Goal: Task Accomplishment & Management: Use online tool/utility

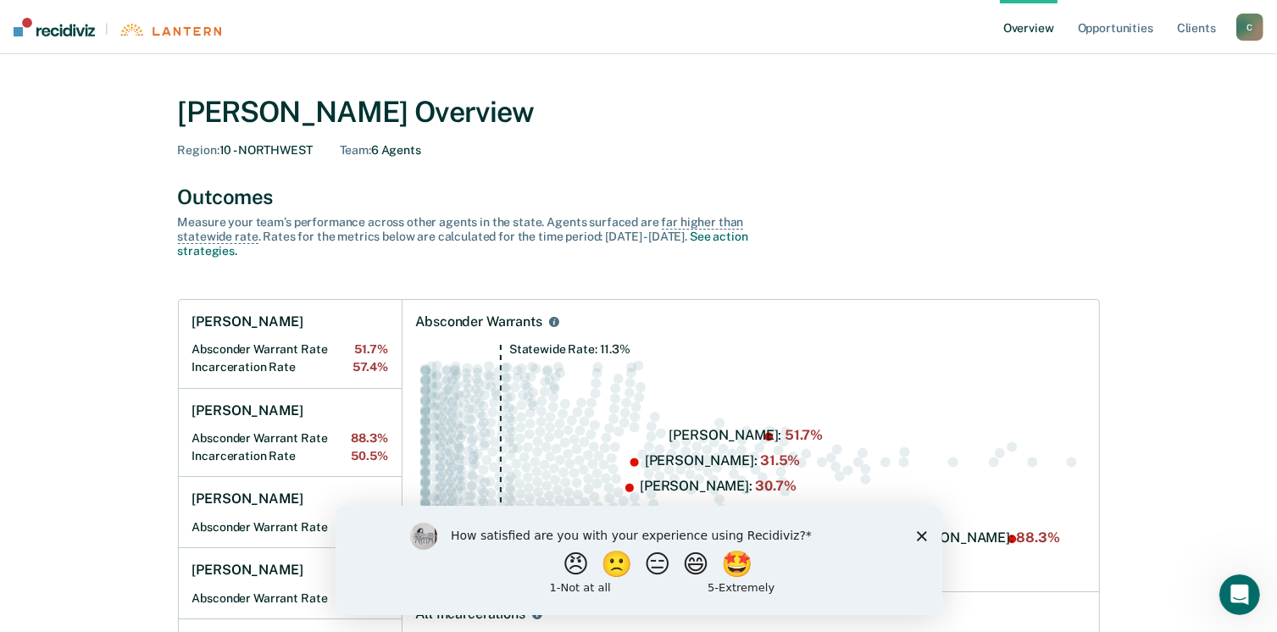
click at [920, 534] on icon "Close survey" at bounding box center [921, 535] width 10 height 10
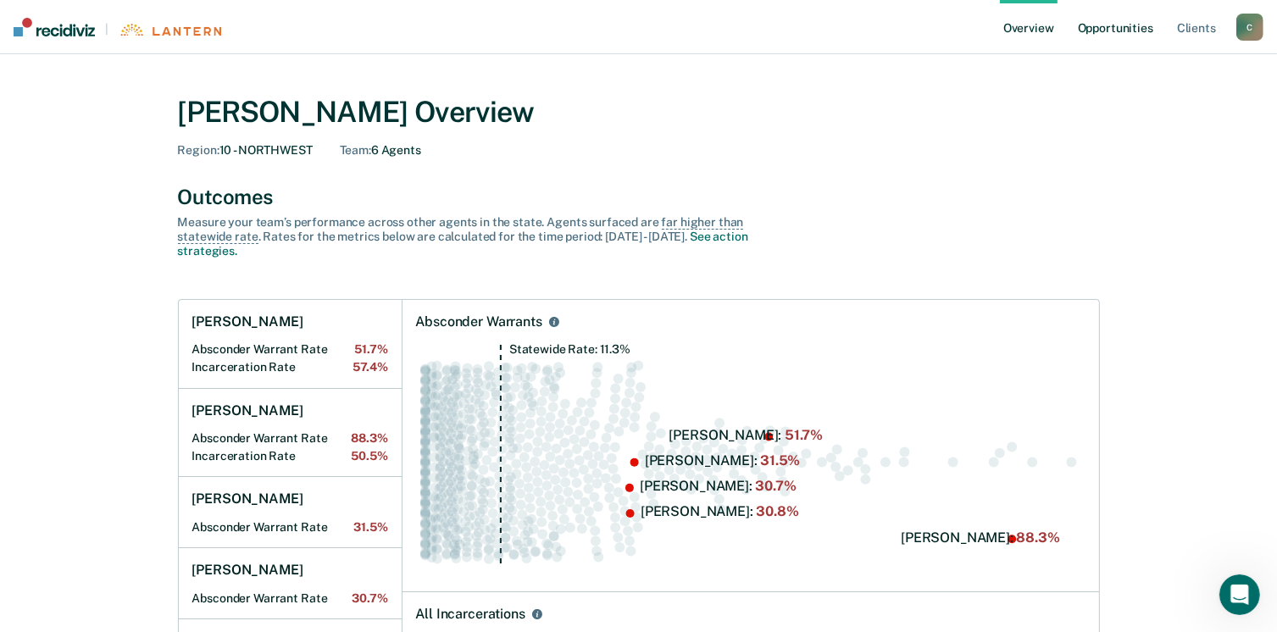
click at [1119, 31] on link "Opportunities" at bounding box center [1115, 27] width 82 height 54
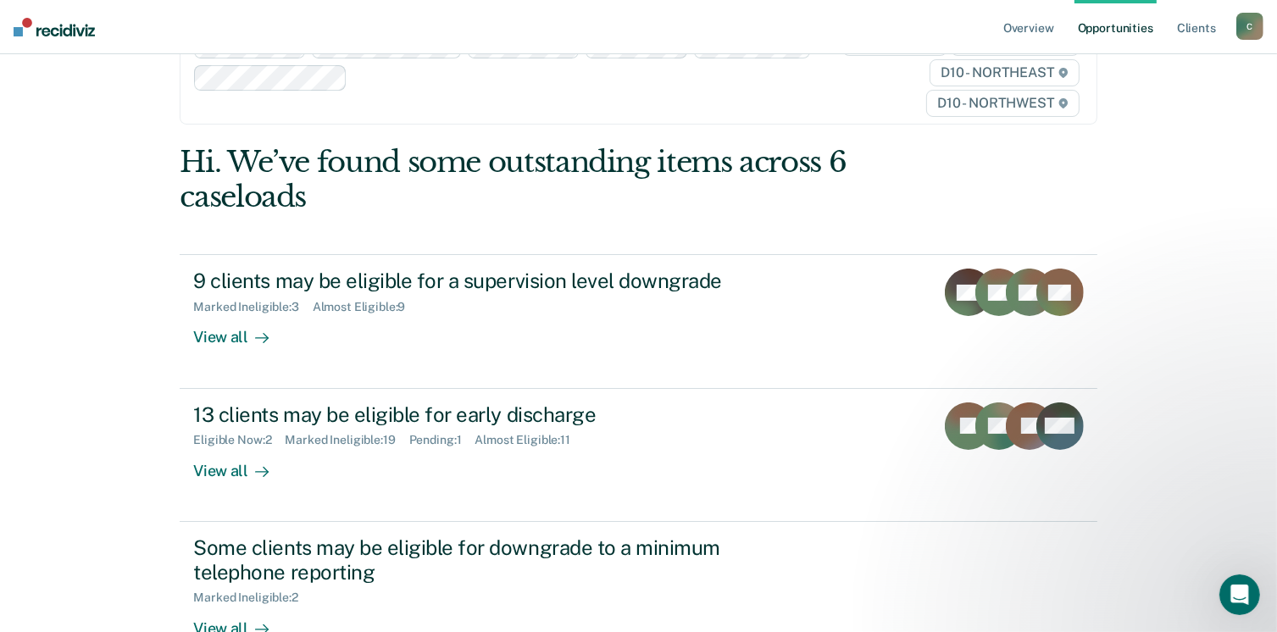
scroll to position [82, 0]
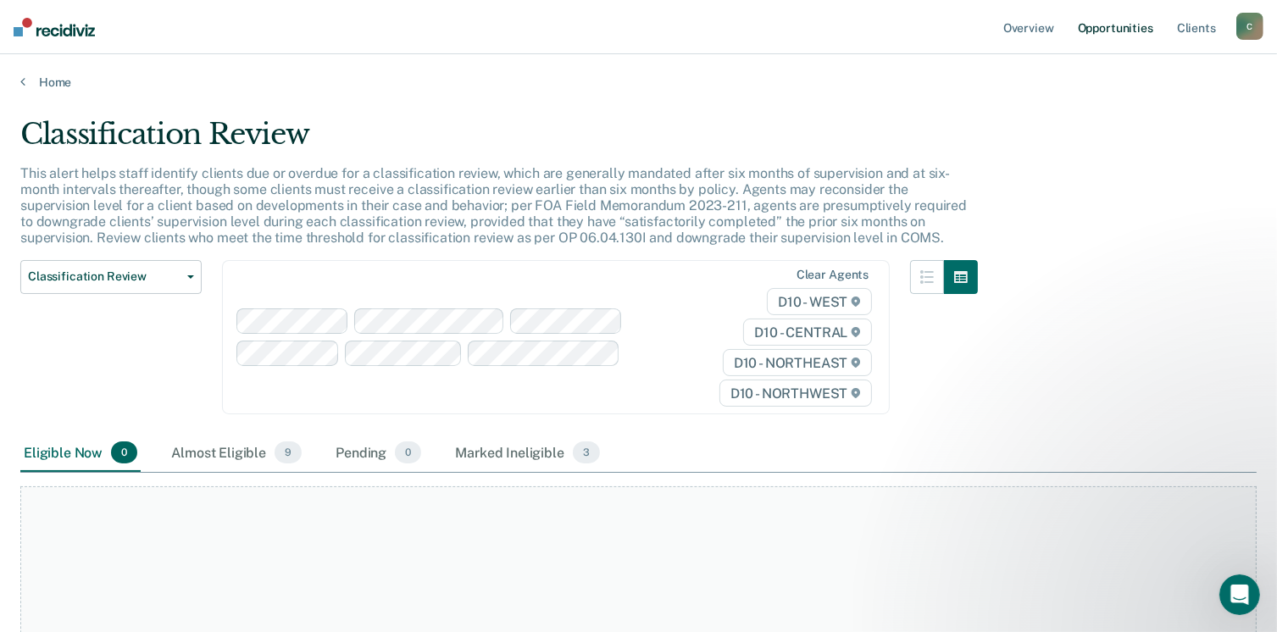
click at [1108, 30] on link "Opportunities" at bounding box center [1115, 27] width 82 height 54
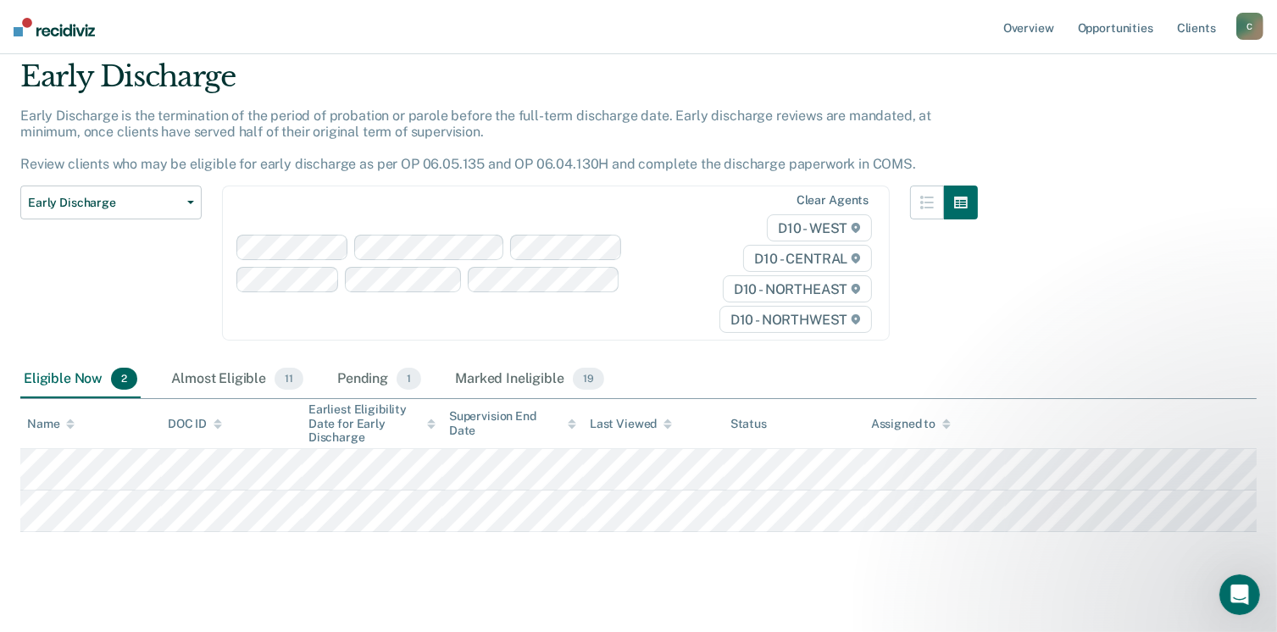
scroll to position [78, 0]
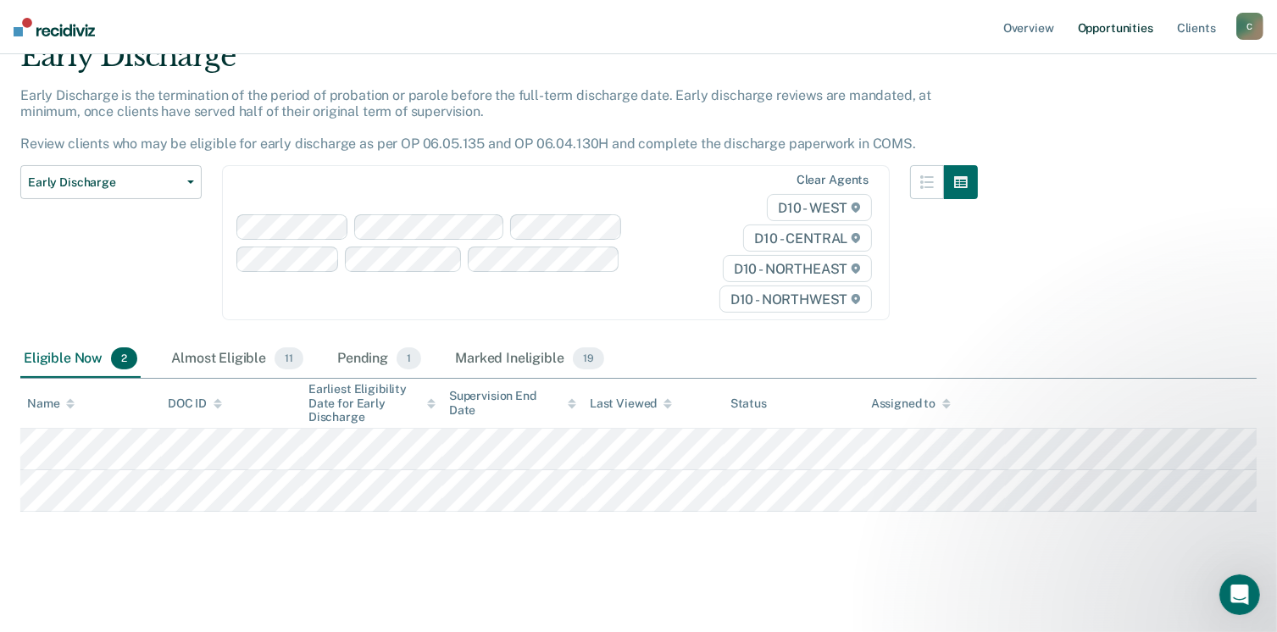
click at [1105, 30] on link "Opportunities" at bounding box center [1115, 27] width 82 height 54
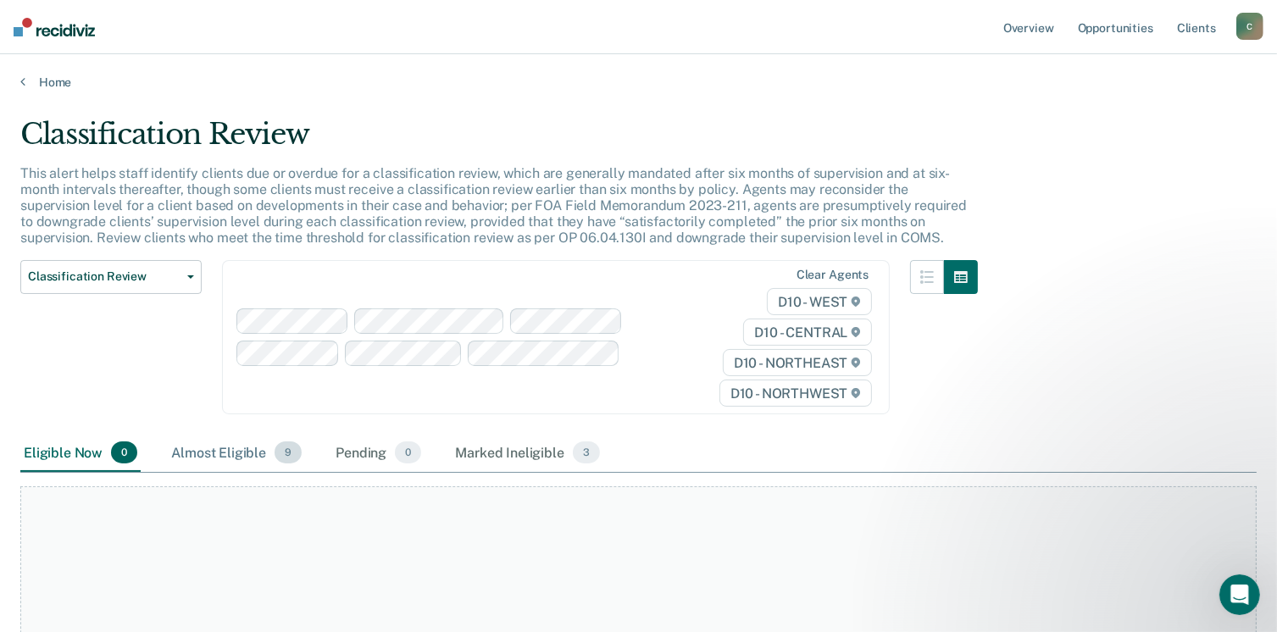
click at [231, 452] on div "Almost Eligible 9" at bounding box center [236, 453] width 137 height 37
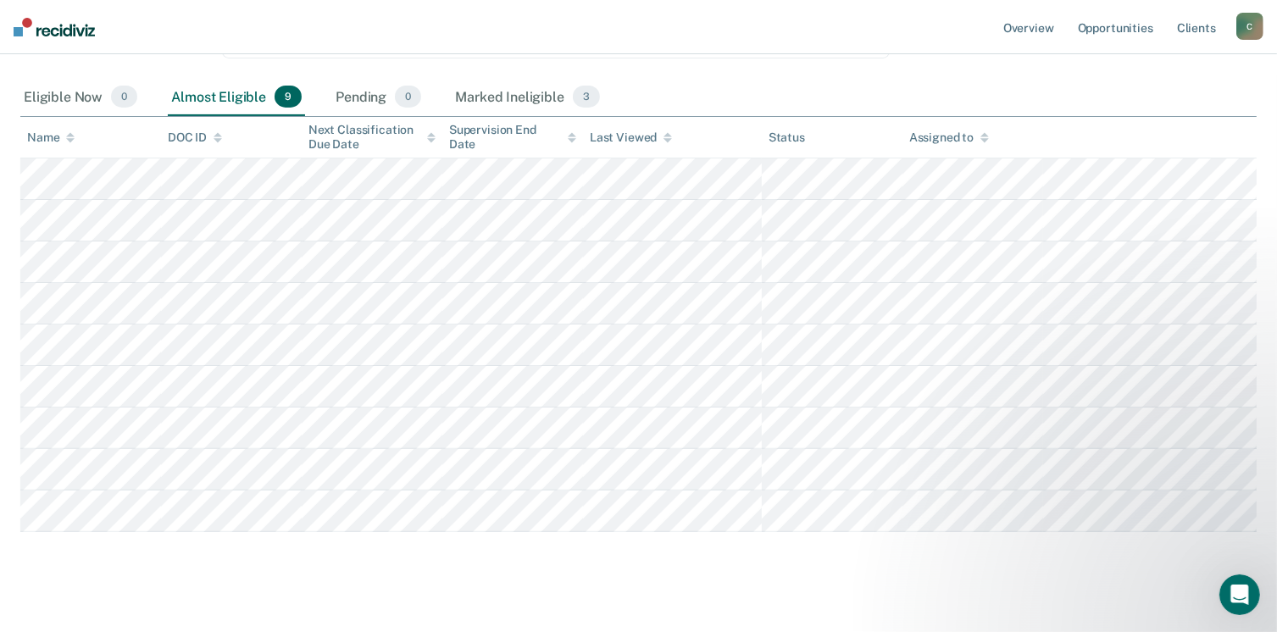
scroll to position [353, 0]
click at [77, 587] on main "Classification Review This alert helps staff identify clients due or overdue fo…" at bounding box center [638, 194] width 1277 height 915
